Goal: Check status: Check status

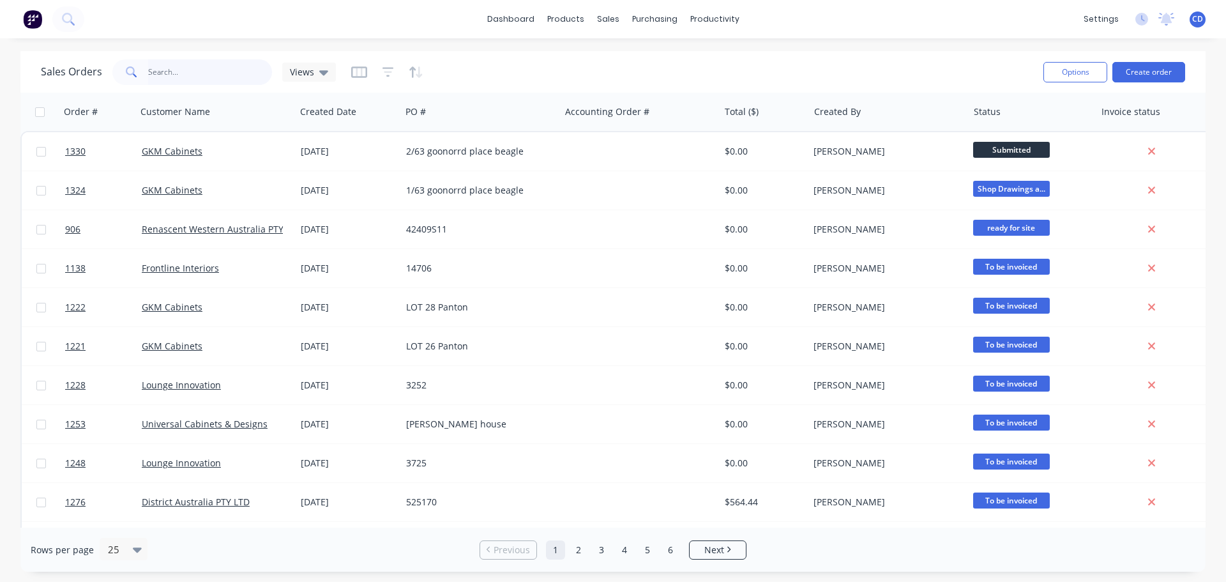
click at [229, 76] on input "text" at bounding box center [210, 72] width 125 height 26
type input "zee"
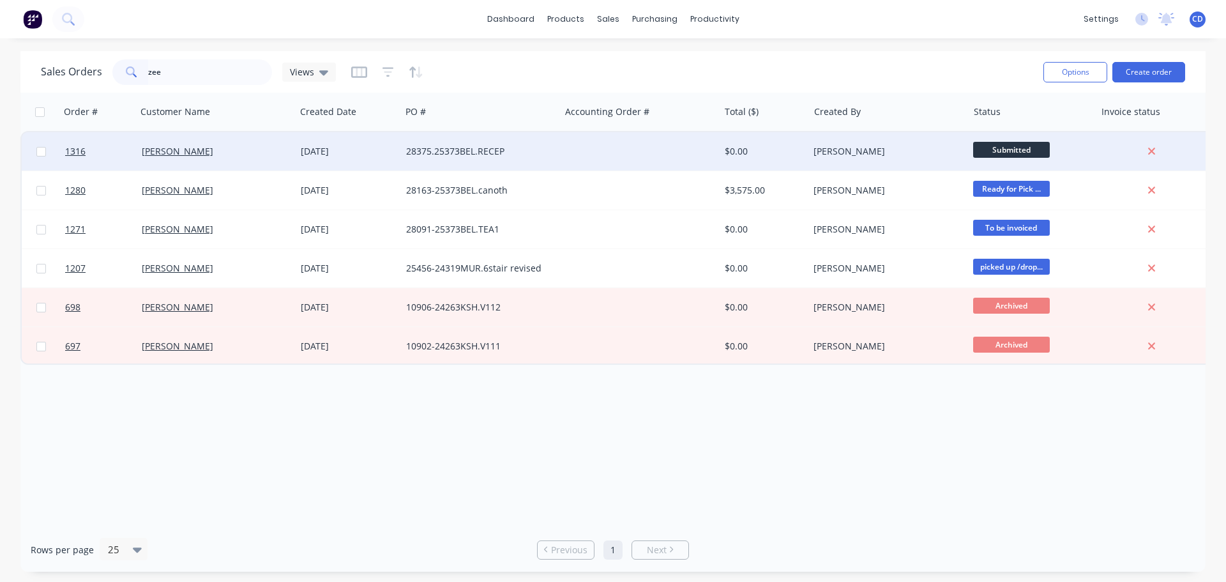
click at [441, 145] on div "28375.25373BEL.RECEP" at bounding box center [477, 151] width 142 height 13
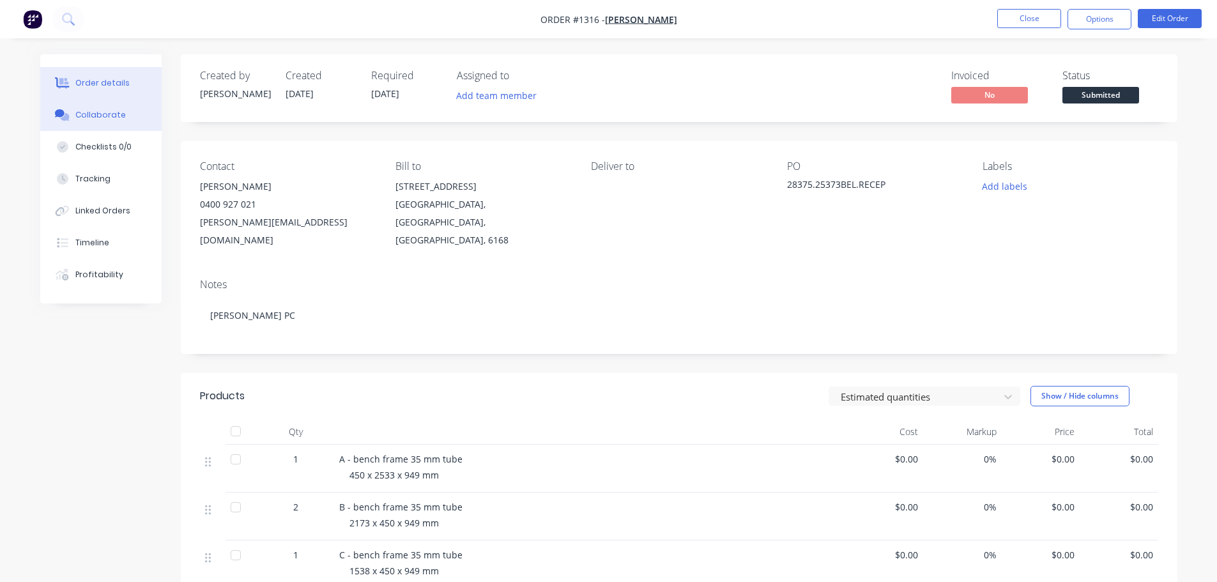
click at [103, 110] on div "Collaborate" at bounding box center [100, 114] width 50 height 11
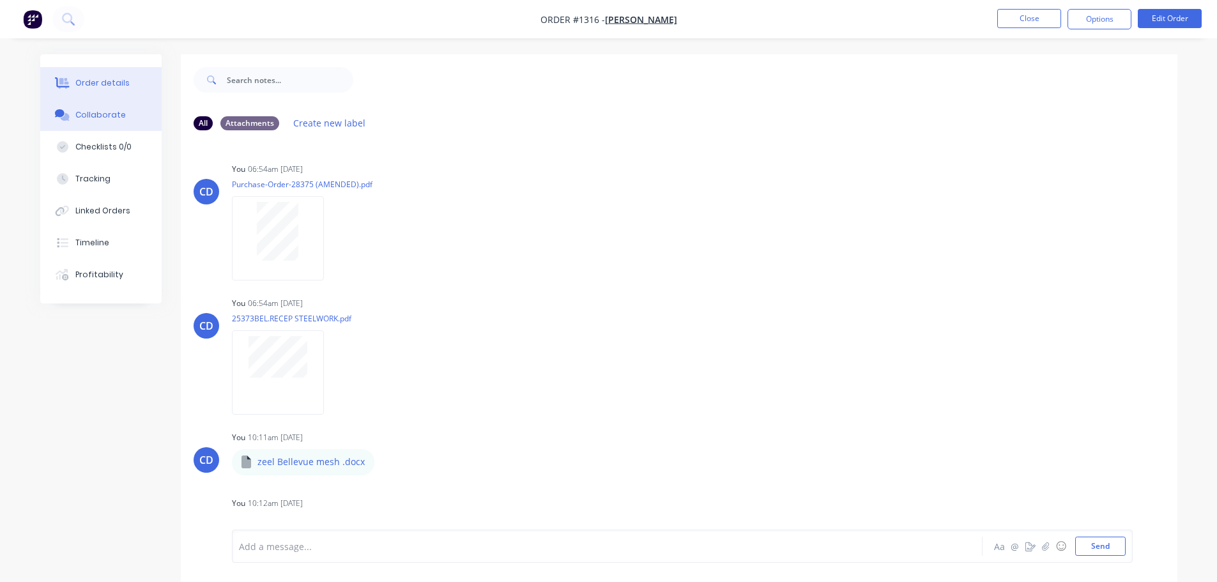
click at [111, 75] on button "Order details" at bounding box center [100, 83] width 121 height 32
